Goal: Information Seeking & Learning: Learn about a topic

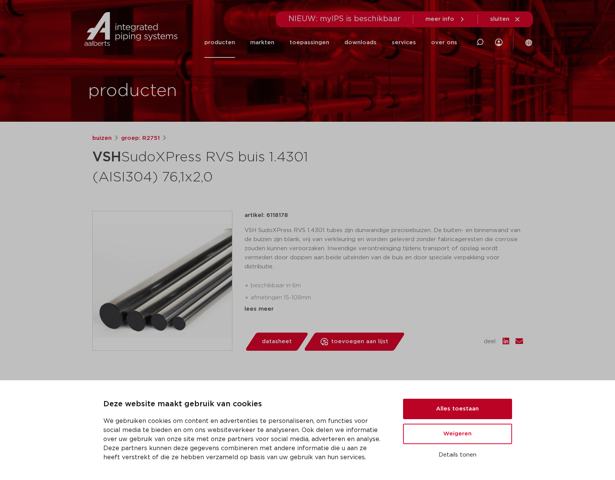
click at [490, 414] on button "Alles toestaan" at bounding box center [457, 409] width 109 height 20
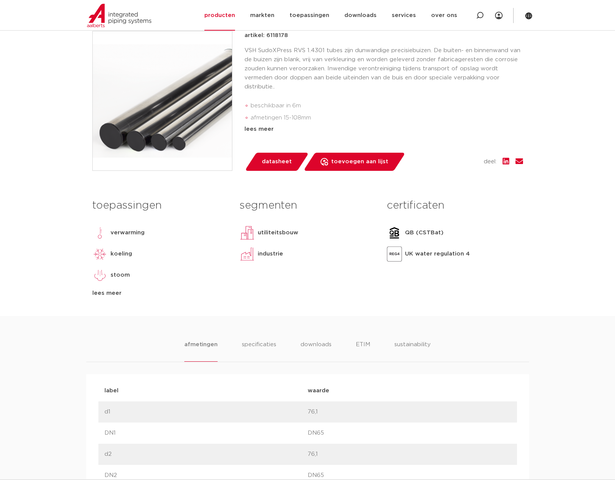
scroll to position [189, 0]
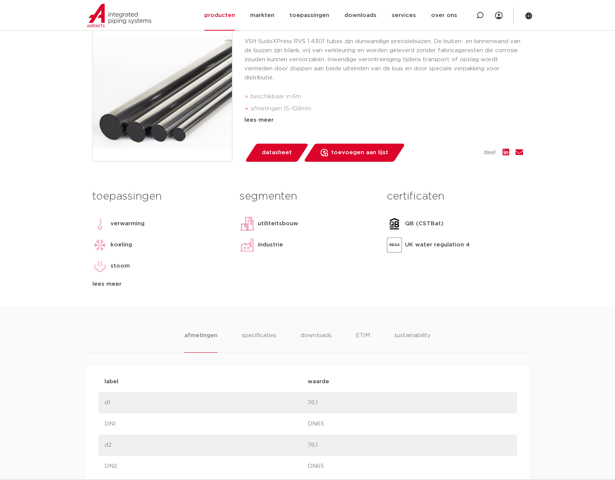
click at [101, 276] on div "toepassingen verwarming koeling stoom perslucht solar installatie vacuüm lees m…" at bounding box center [160, 237] width 147 height 103
click at [103, 284] on div "lees meer" at bounding box center [160, 284] width 136 height 9
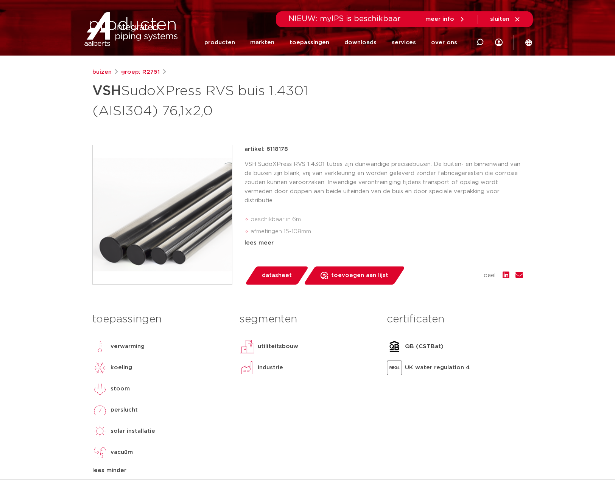
scroll to position [0, 0]
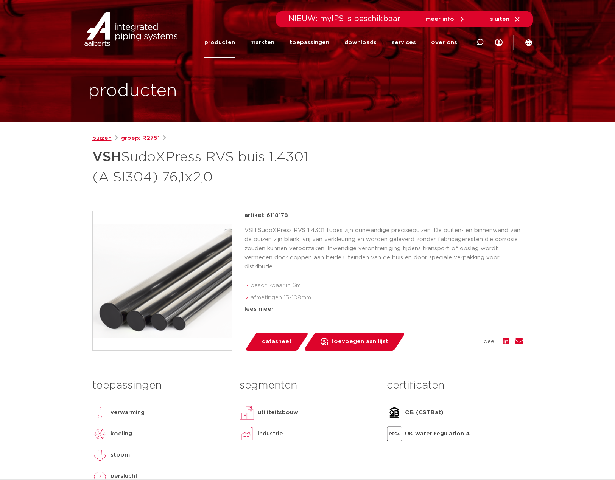
click at [105, 135] on link "buizen" at bounding box center [101, 138] width 19 height 9
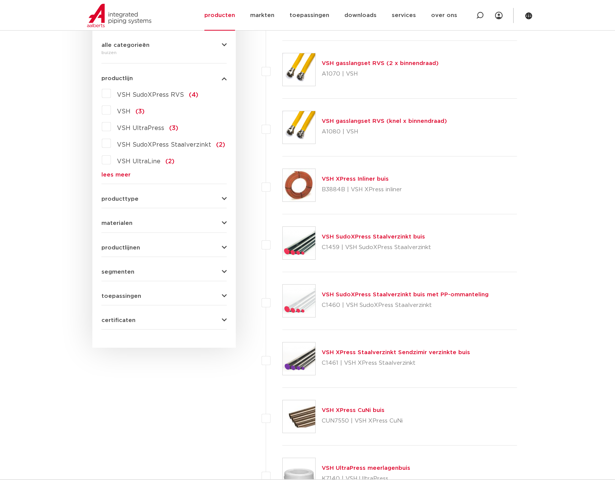
scroll to position [189, 0]
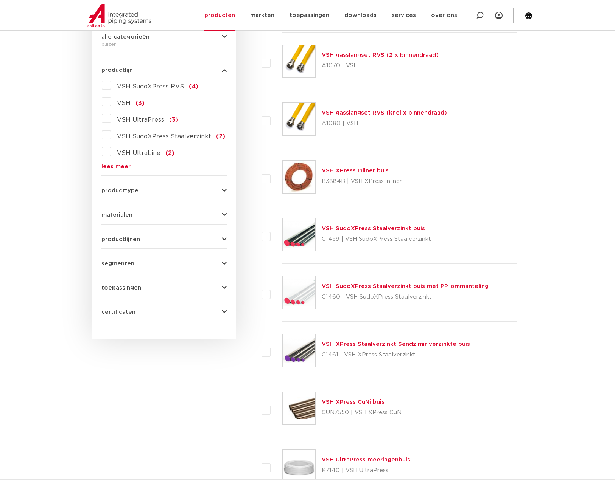
click at [138, 218] on button "materialen" at bounding box center [163, 215] width 125 height 6
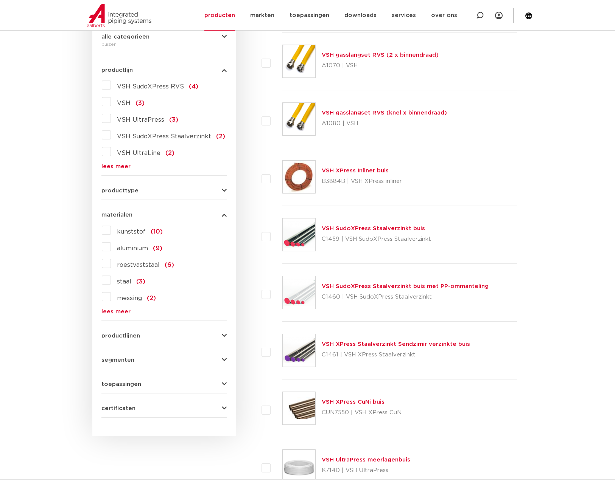
click at [119, 312] on link "lees meer" at bounding box center [163, 312] width 125 height 6
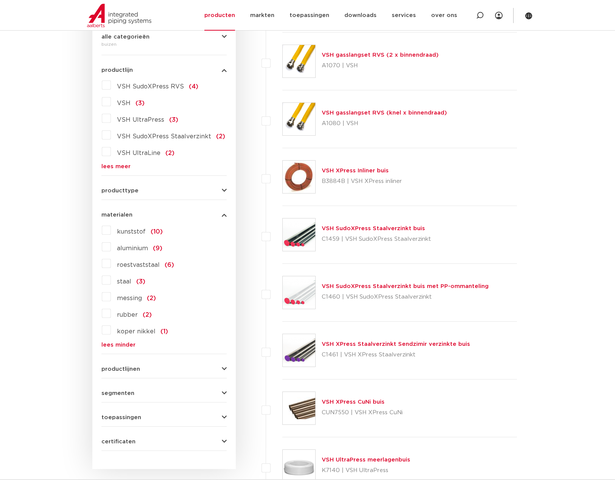
click at [144, 267] on span "roestvaststaal" at bounding box center [138, 265] width 43 height 6
click at [0, 0] on input "roestvaststaal (6)" at bounding box center [0, 0] width 0 height 0
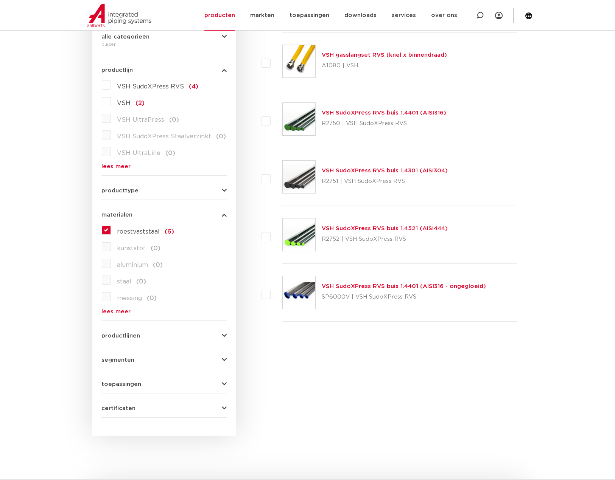
scroll to position [113, 0]
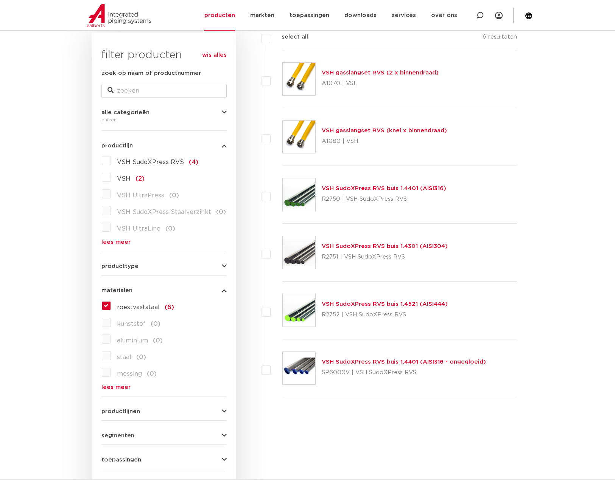
click at [401, 186] on link "VSH SudoXPress RVS buis 1.4401 (AISI316)" at bounding box center [384, 189] width 124 height 6
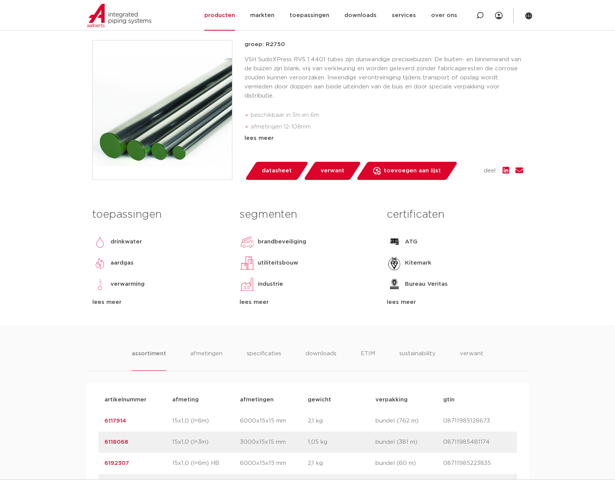
scroll to position [227, 0]
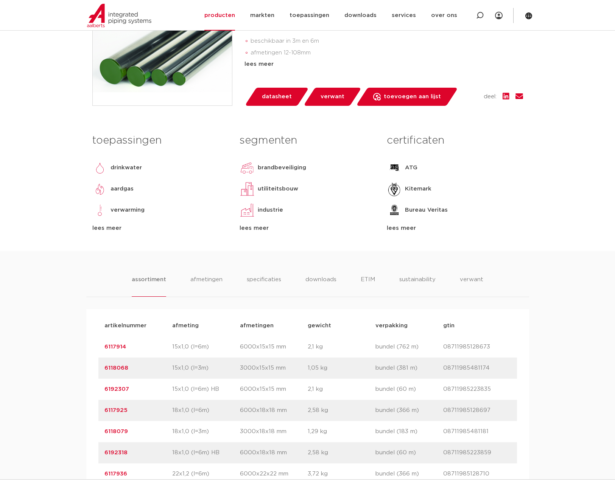
click at [110, 251] on div "toepassingen drinkwater aardgas verwarming koeling stoom perslucht solar instal…" at bounding box center [308, 190] width 442 height 121
click at [110, 233] on div "lees meer" at bounding box center [160, 228] width 136 height 9
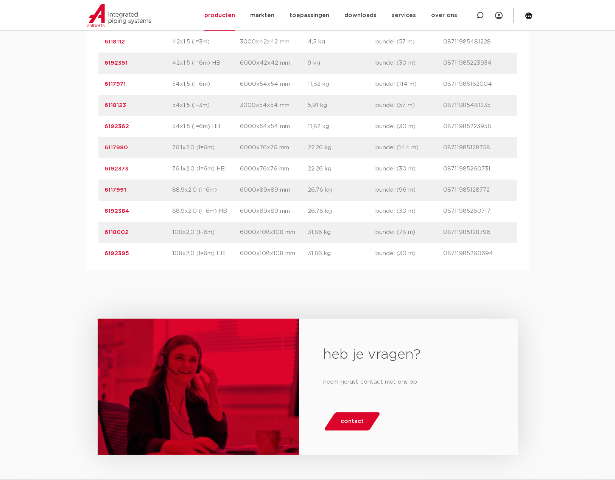
scroll to position [1021, 0]
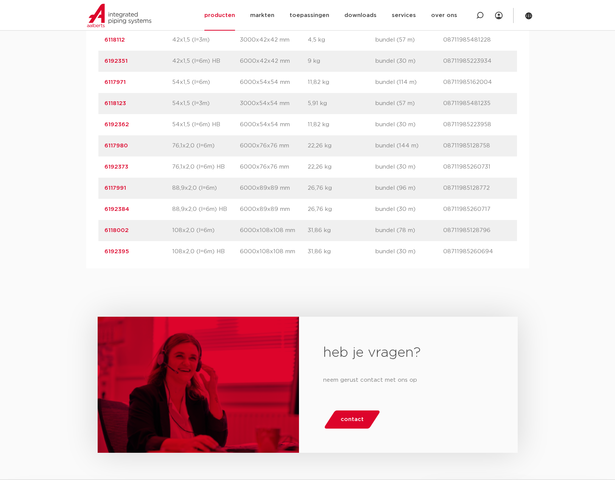
click at [112, 149] on link "6117980" at bounding box center [115, 146] width 23 height 6
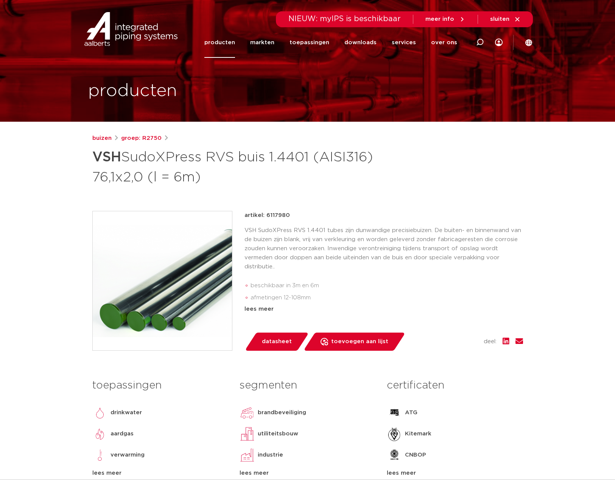
click at [273, 211] on p "artikel: 6117980" at bounding box center [266, 215] width 45 height 9
click at [273, 213] on p "artikel: 6117980" at bounding box center [266, 215] width 45 height 9
click at [273, 214] on p "artikel: 6117980" at bounding box center [266, 215] width 45 height 9
